Goal: Task Accomplishment & Management: Manage account settings

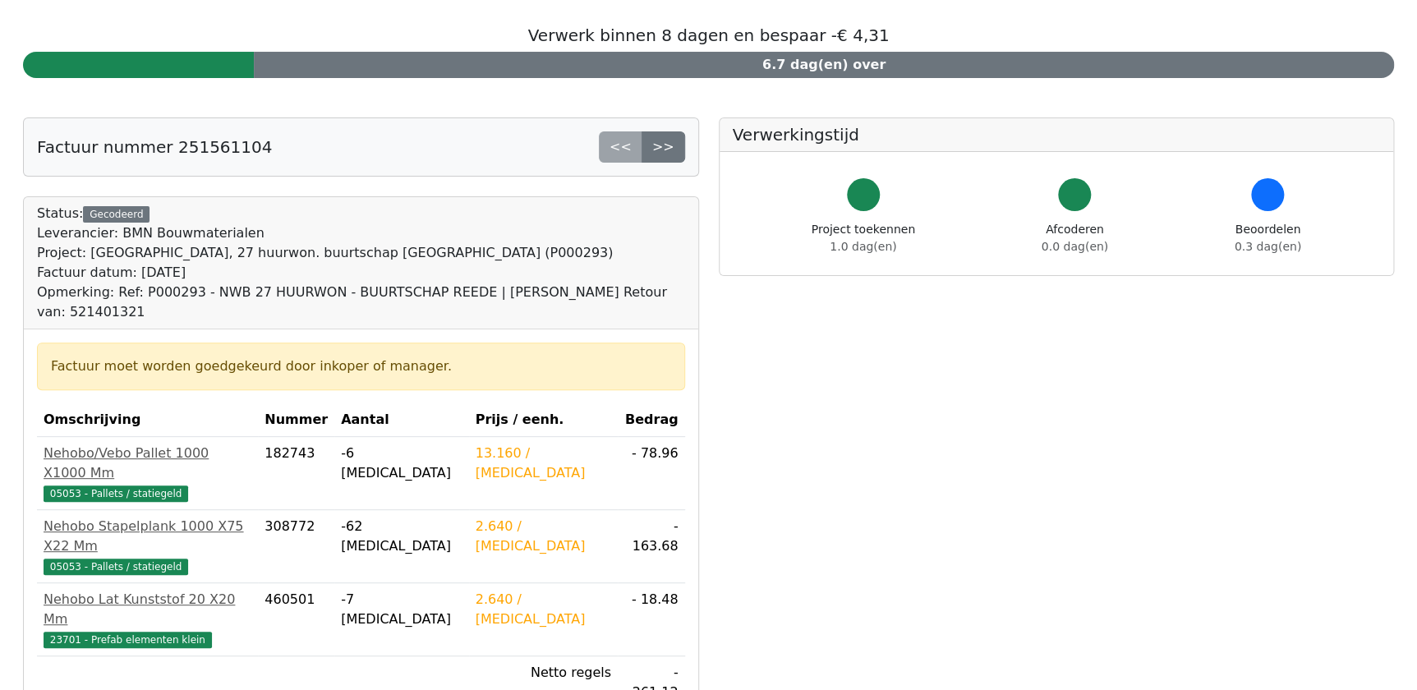
scroll to position [149, 0]
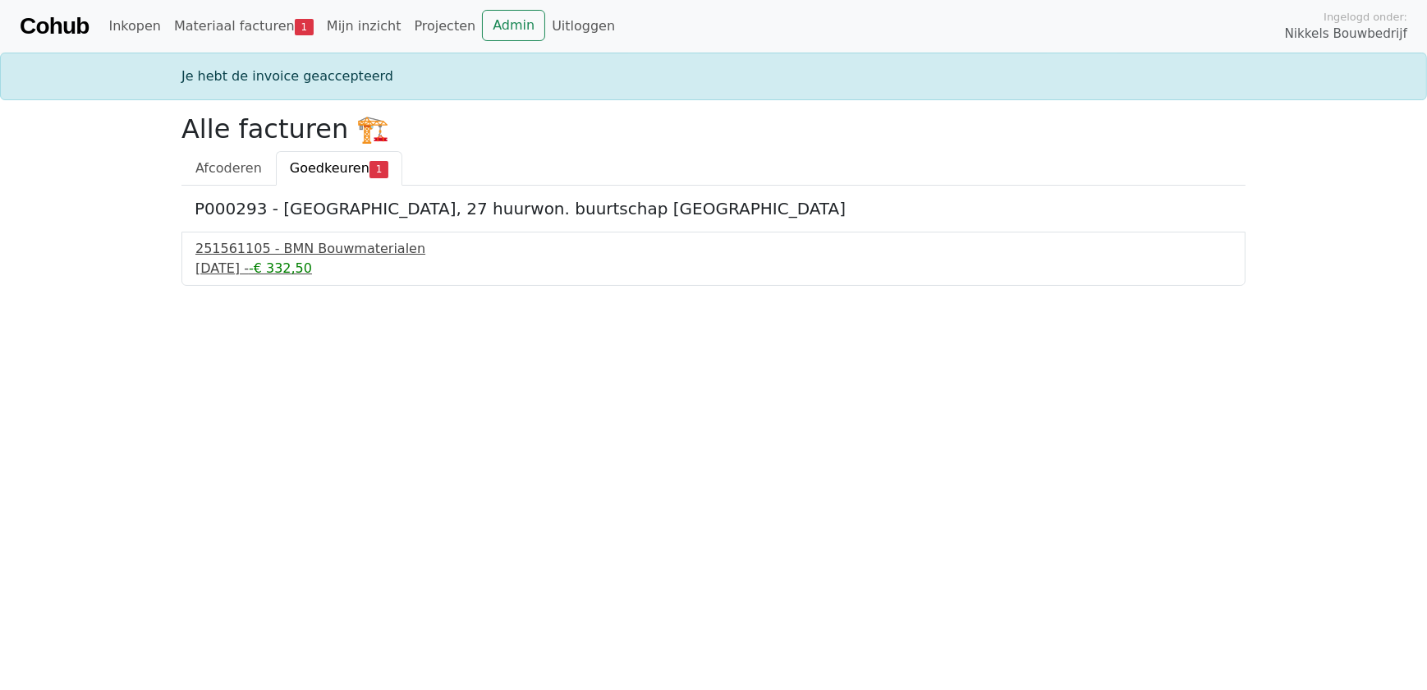
click at [322, 247] on div "251561105 - BMN Bouwmaterialen" at bounding box center [713, 249] width 1036 height 20
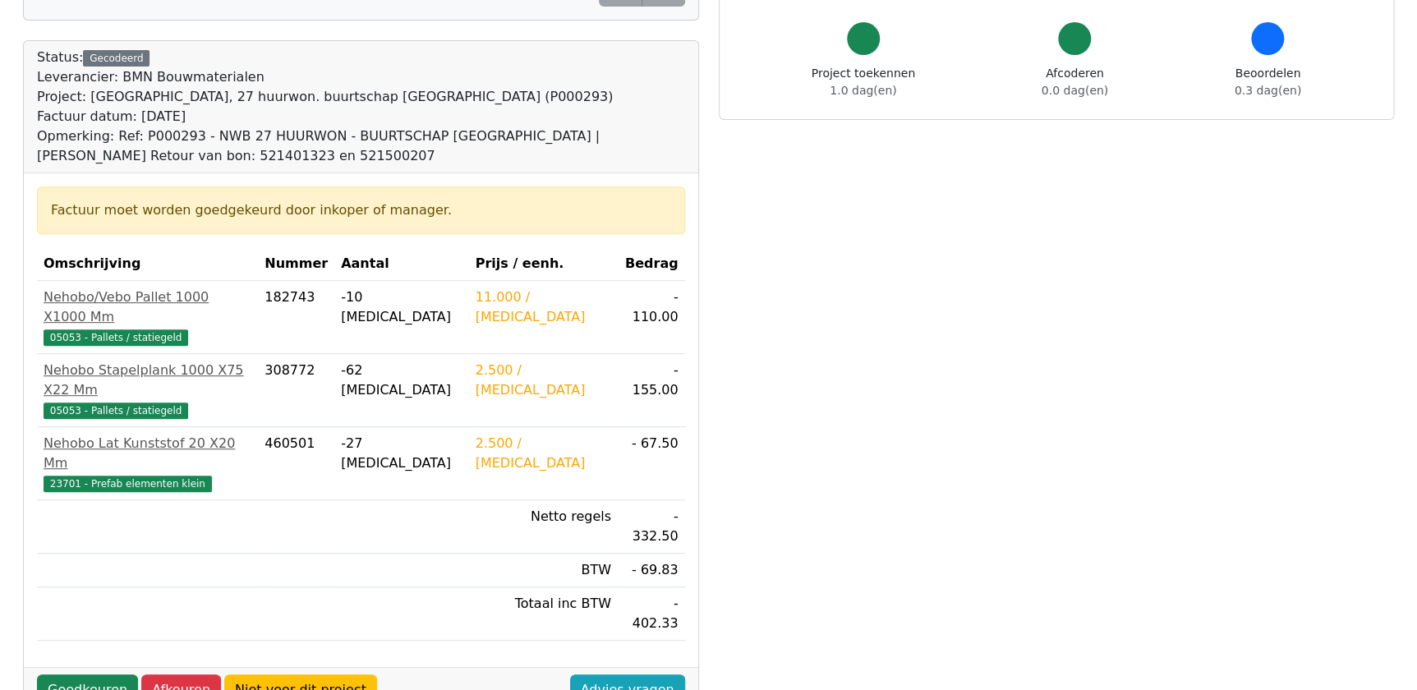
scroll to position [223, 0]
click at [98, 673] on link "Goedkeuren" at bounding box center [87, 688] width 101 height 31
